Goal: Transaction & Acquisition: Register for event/course

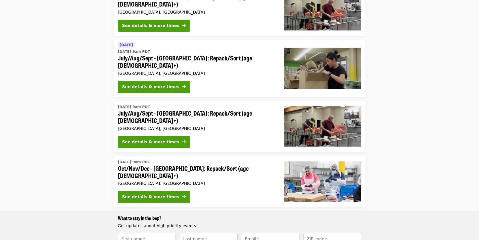
scroll to position [256, 0]
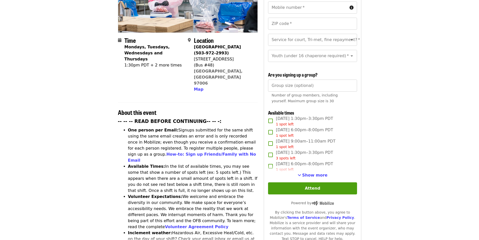
scroll to position [91, 0]
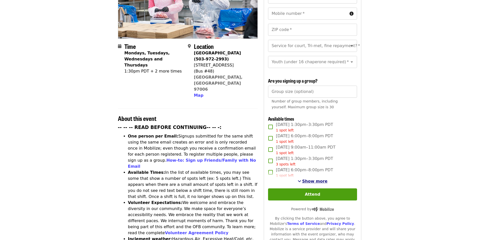
click at [316, 179] on span "Show more" at bounding box center [314, 181] width 25 height 5
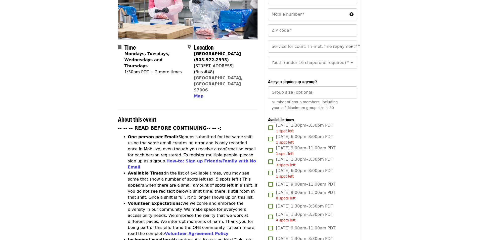
scroll to position [0, 0]
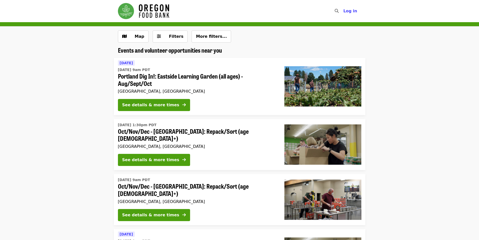
scroll to position [256, 0]
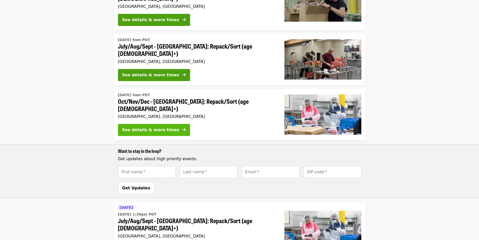
click at [142, 127] on div "See details & more times" at bounding box center [150, 130] width 57 height 6
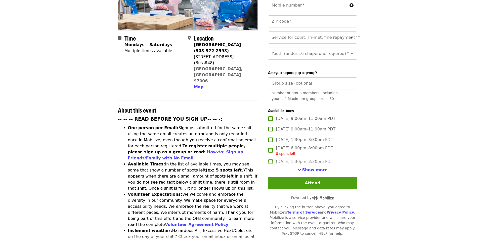
scroll to position [134, 0]
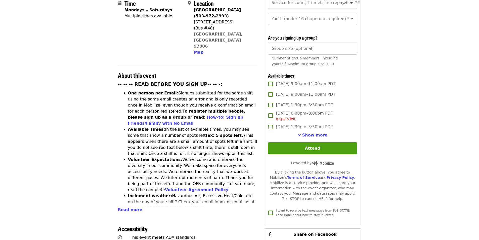
scroll to position [256, 0]
